Goal: Communication & Community: Share content

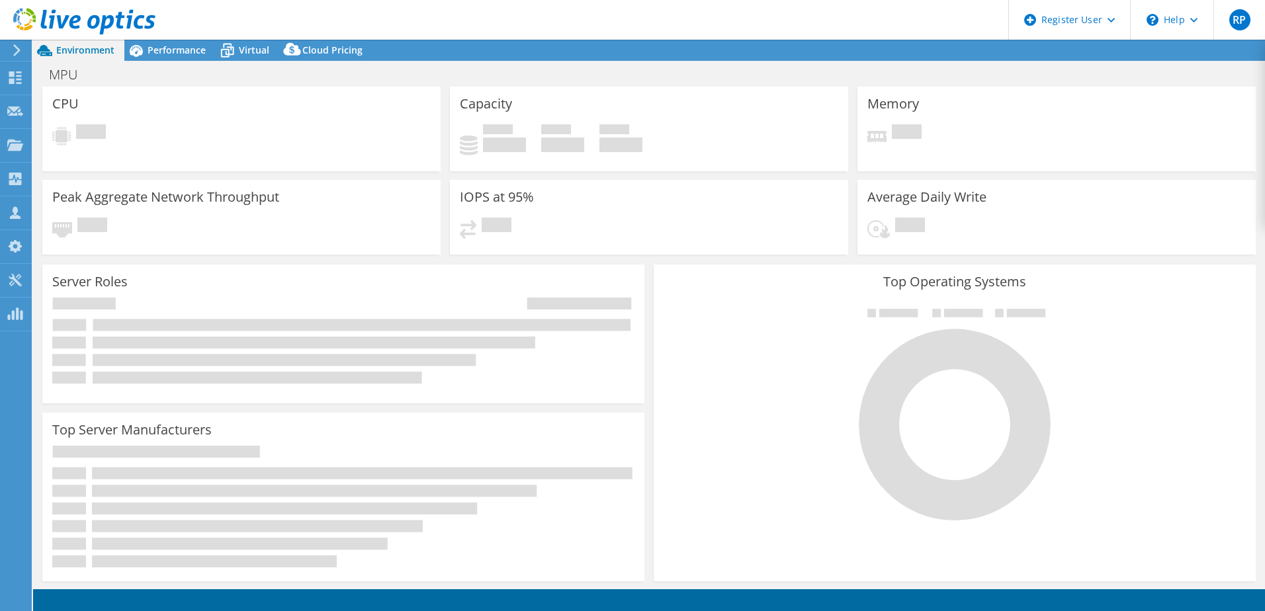
select select "USD"
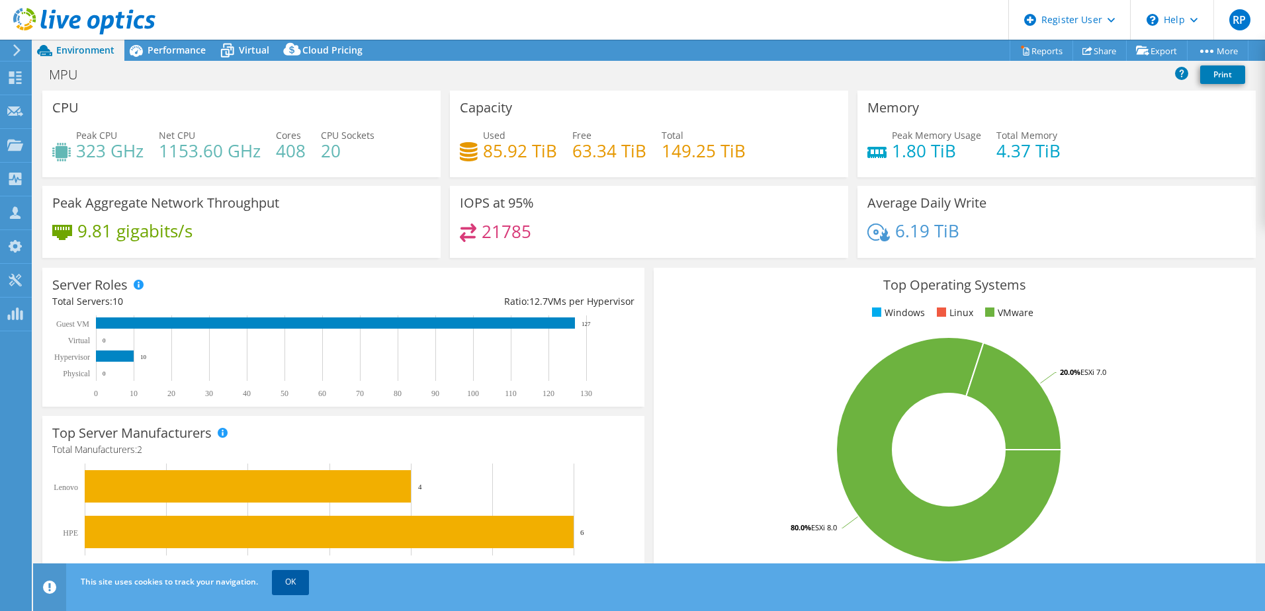
click at [294, 593] on link "OK" at bounding box center [290, 582] width 37 height 24
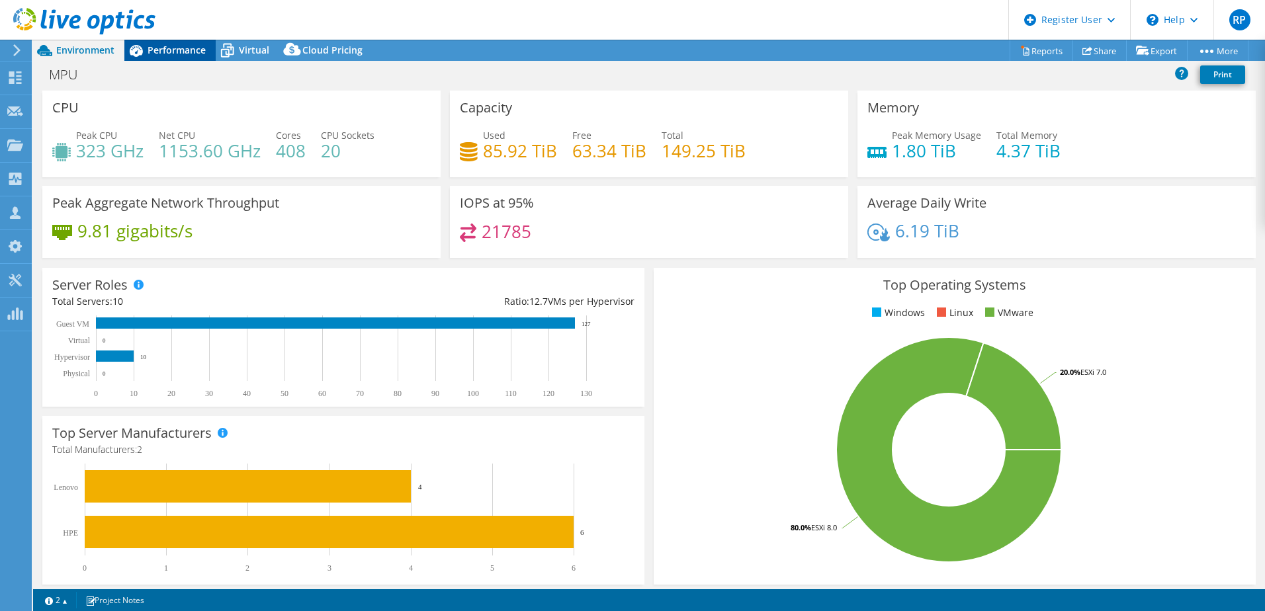
click at [152, 50] on span "Performance" at bounding box center [177, 50] width 58 height 13
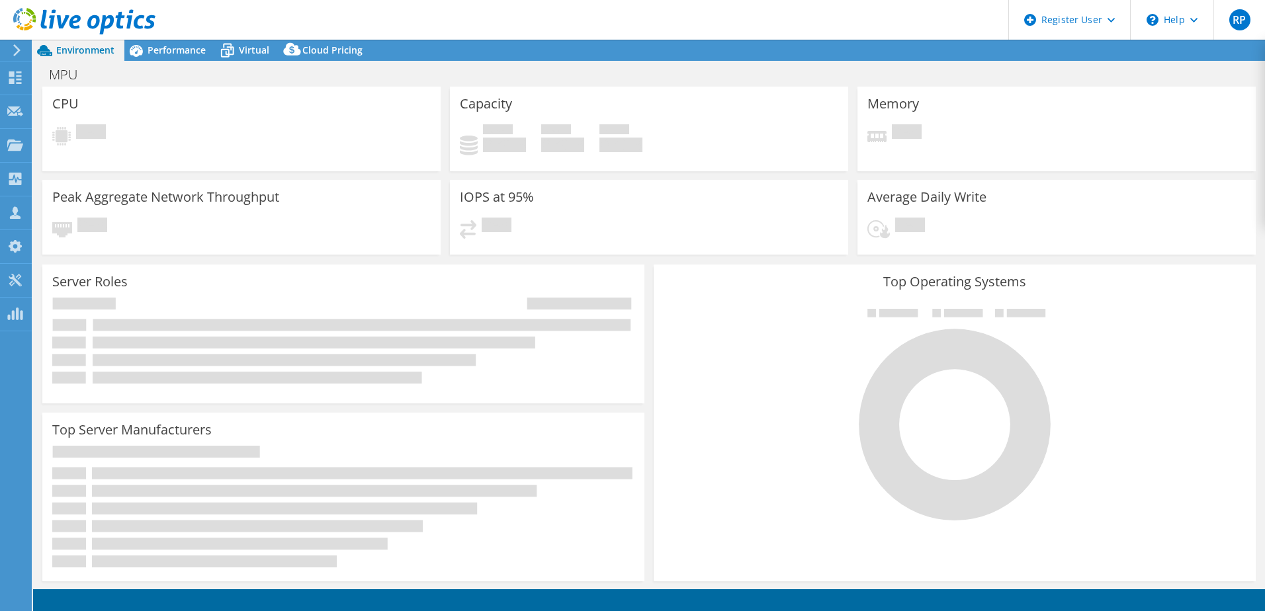
select select "USD"
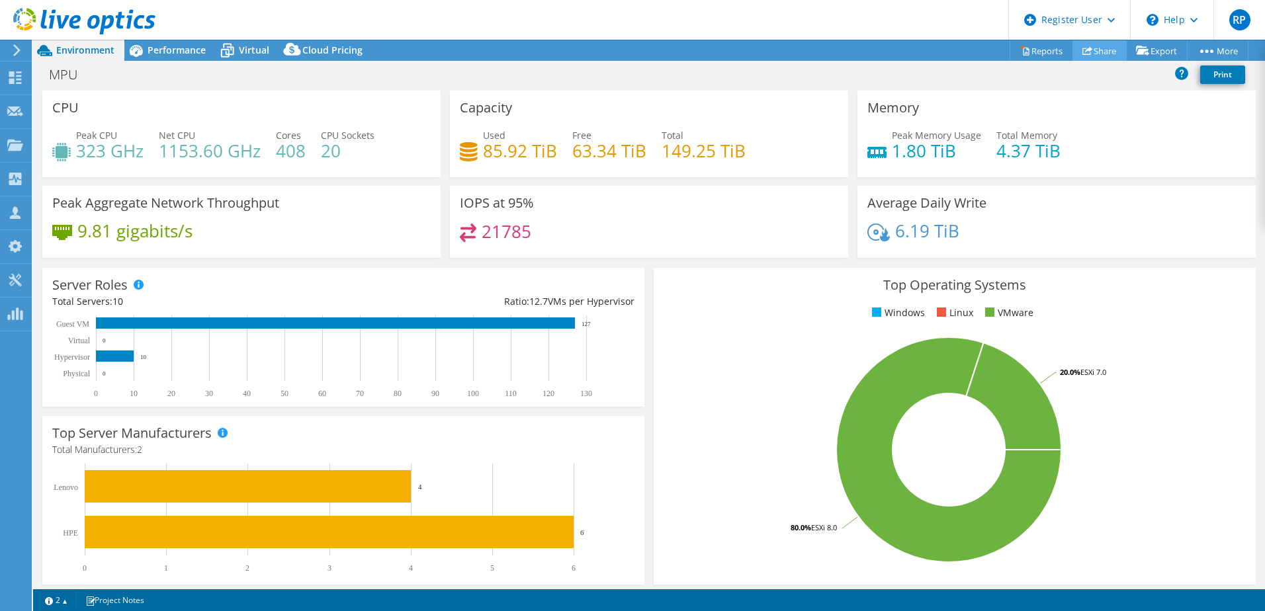
click at [1088, 48] on link "Share" at bounding box center [1099, 50] width 54 height 21
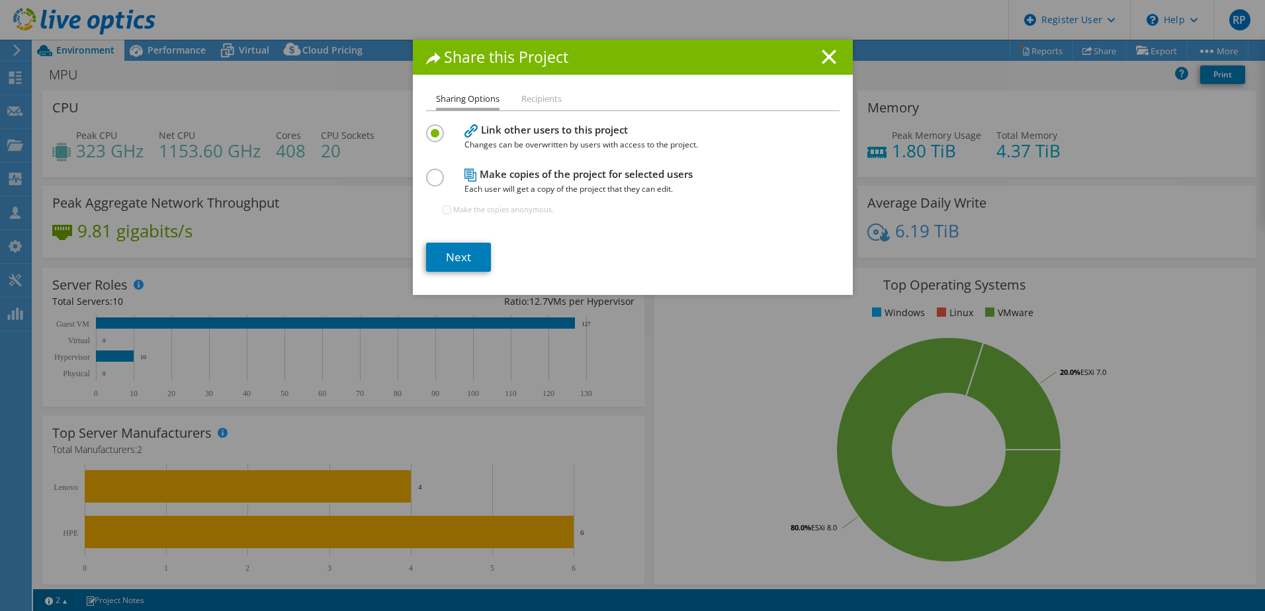
click at [535, 104] on li "Recipients" at bounding box center [541, 99] width 40 height 17
click at [535, 98] on li "Recipients" at bounding box center [541, 99] width 40 height 17
click at [460, 253] on link "Next" at bounding box center [458, 257] width 65 height 29
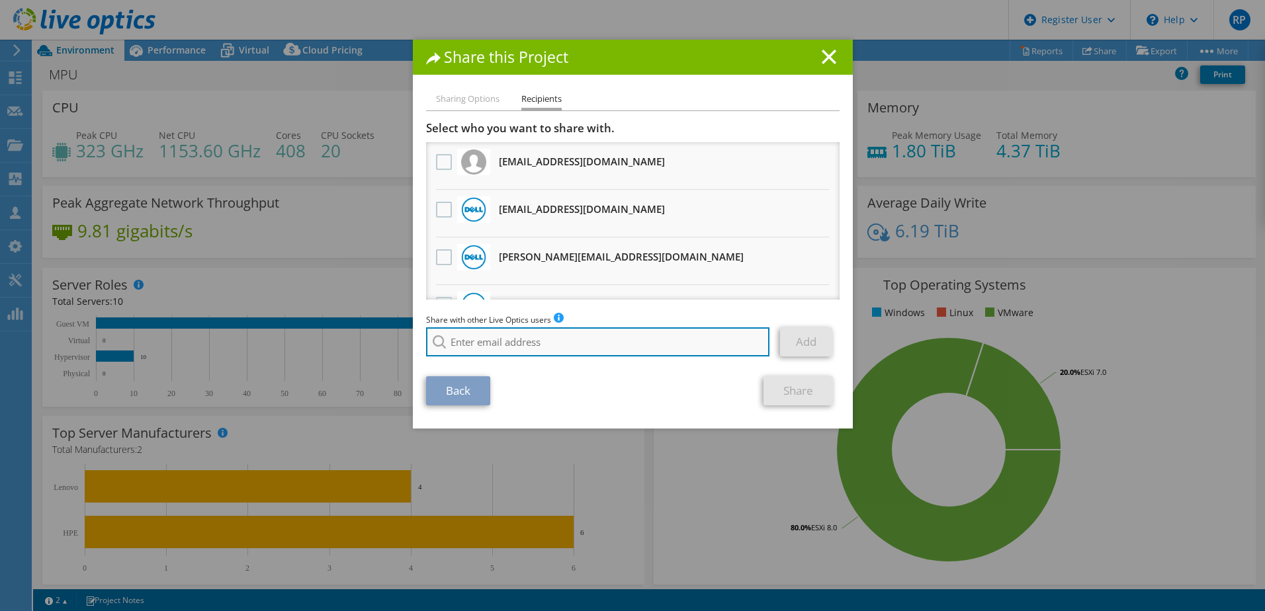
click at [639, 345] on input "search" at bounding box center [598, 341] width 344 height 29
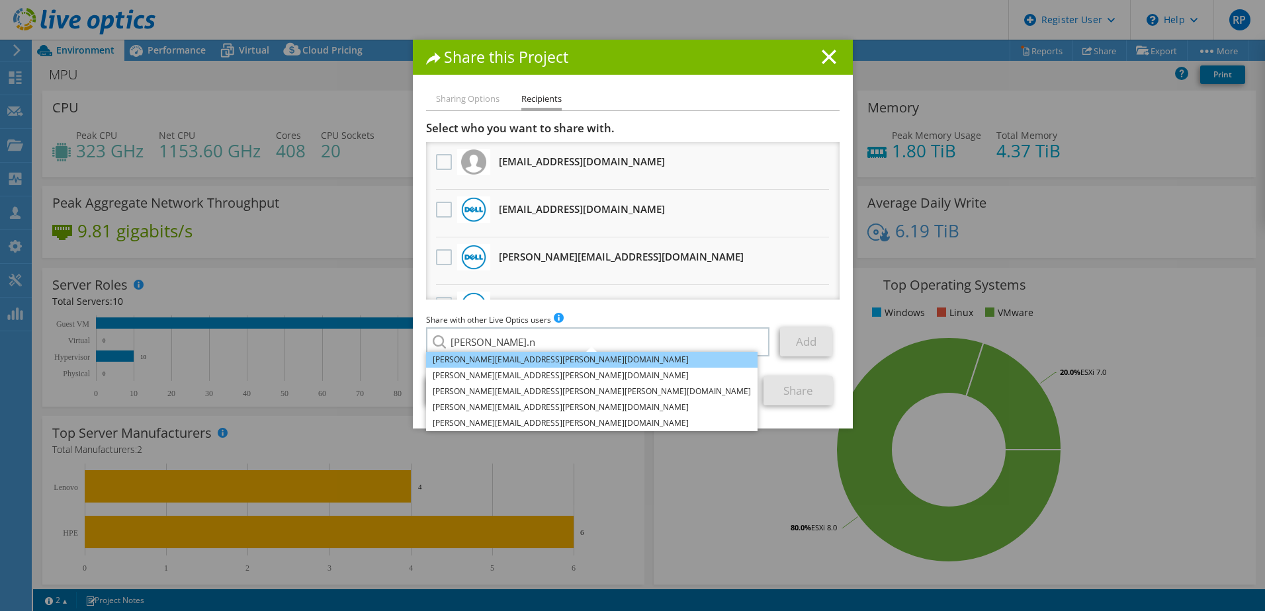
click at [531, 363] on li "[PERSON_NAME][EMAIL_ADDRESS][PERSON_NAME][DOMAIN_NAME]" at bounding box center [591, 360] width 331 height 16
type input "[PERSON_NAME][EMAIL_ADDRESS][PERSON_NAME][DOMAIN_NAME]"
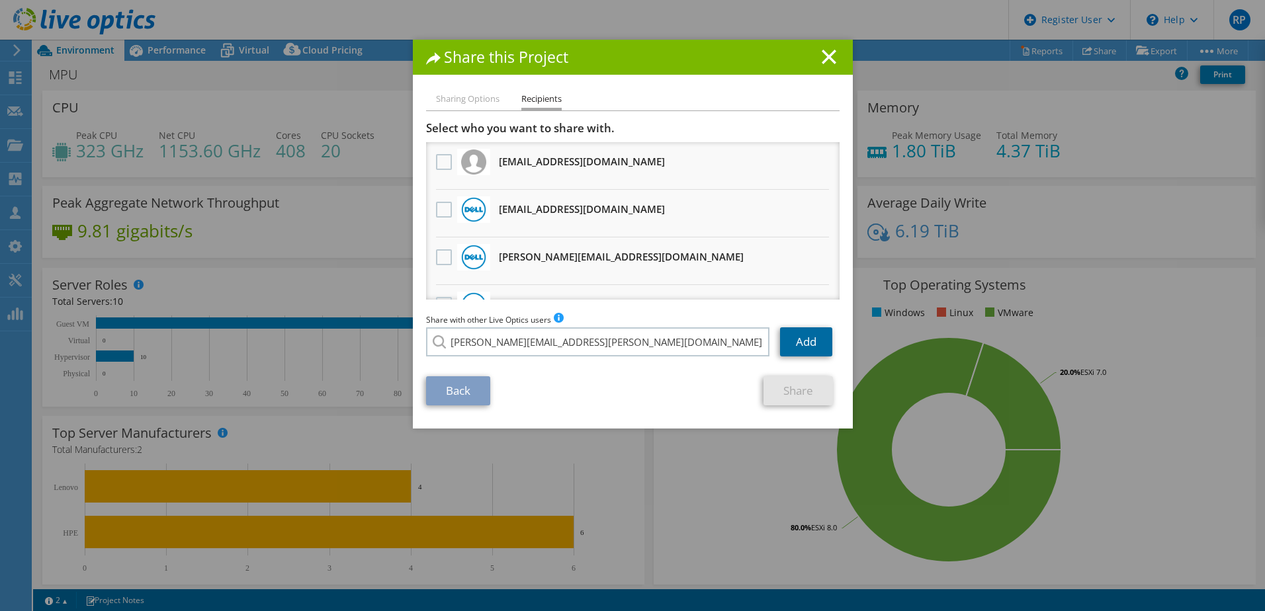
click at [806, 341] on link "Add" at bounding box center [806, 341] width 52 height 29
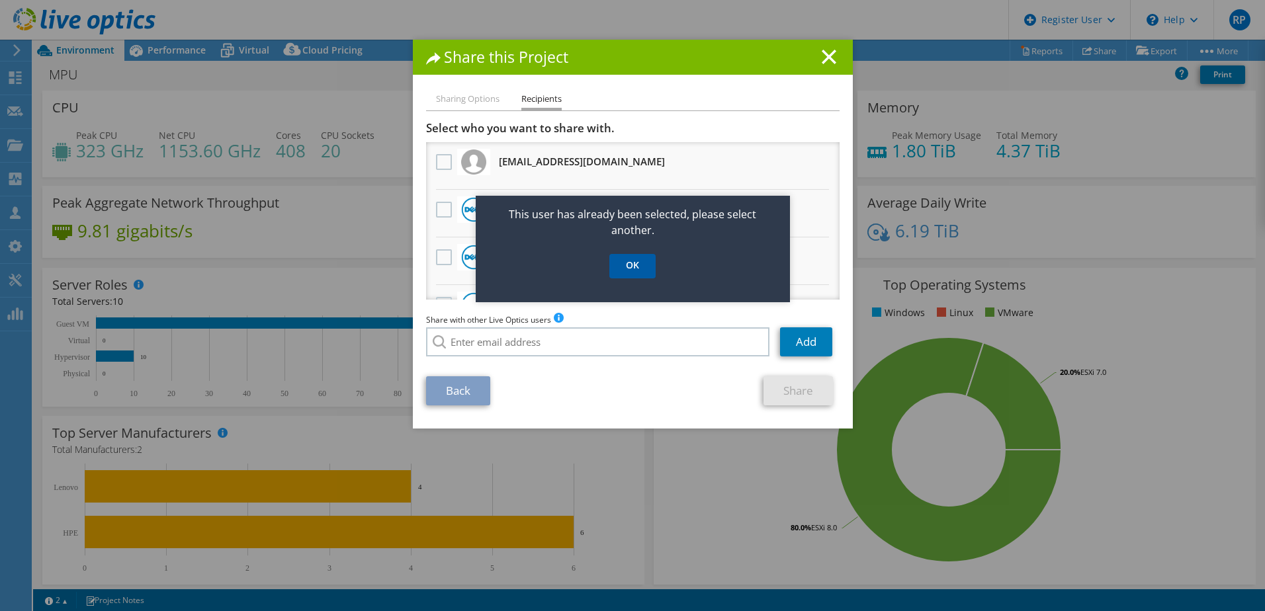
click at [636, 270] on link "OK" at bounding box center [632, 266] width 46 height 24
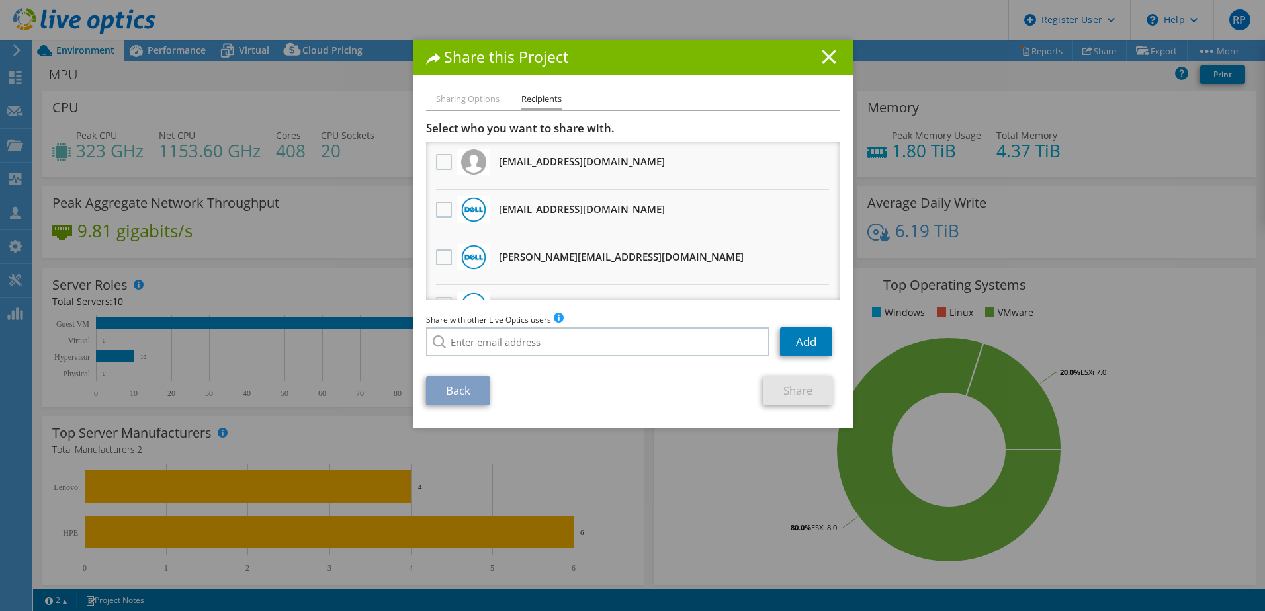
click at [822, 58] on icon at bounding box center [829, 57] width 15 height 15
